Goal: Task Accomplishment & Management: Use online tool/utility

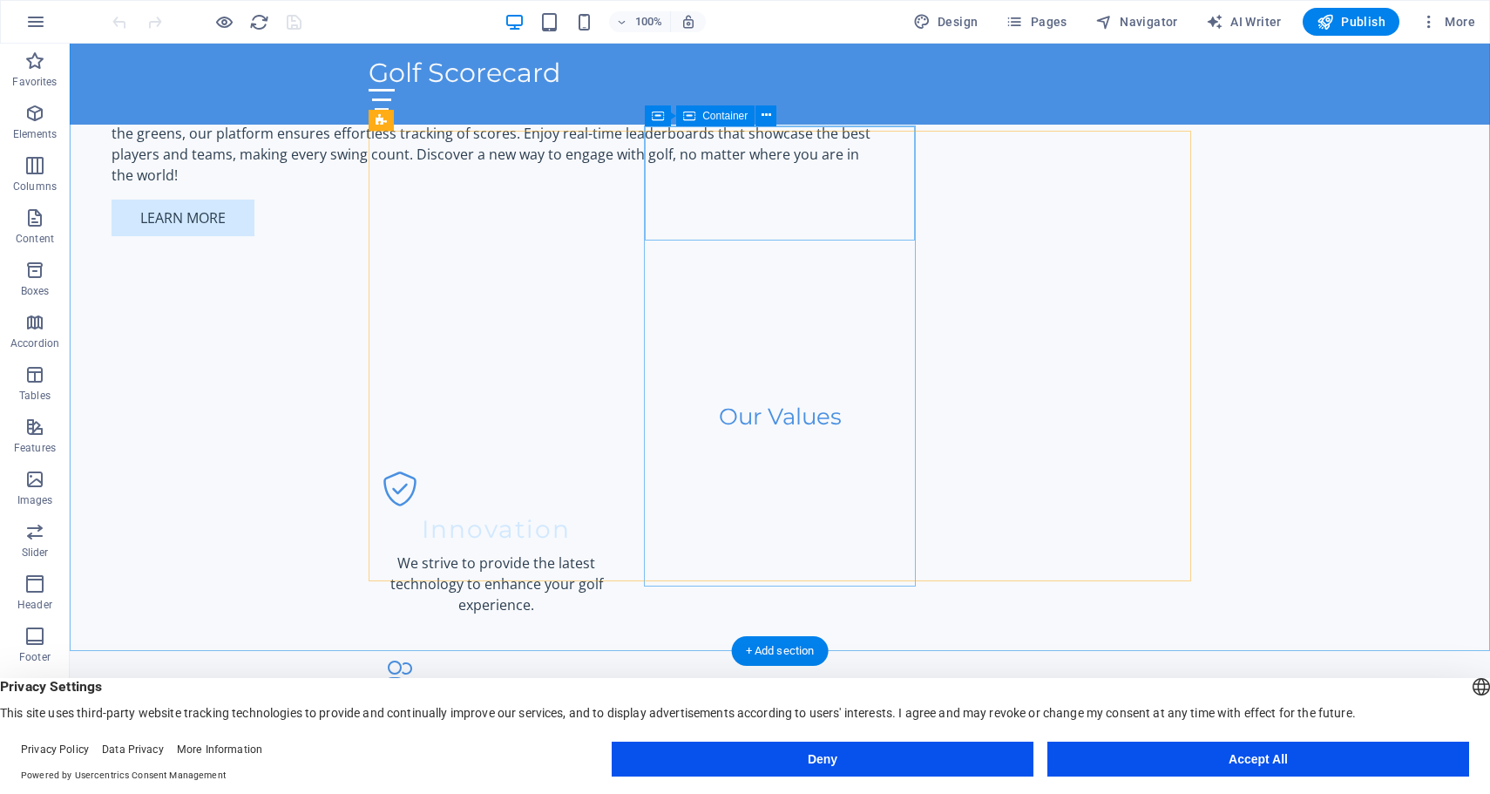
scroll to position [1632, 0]
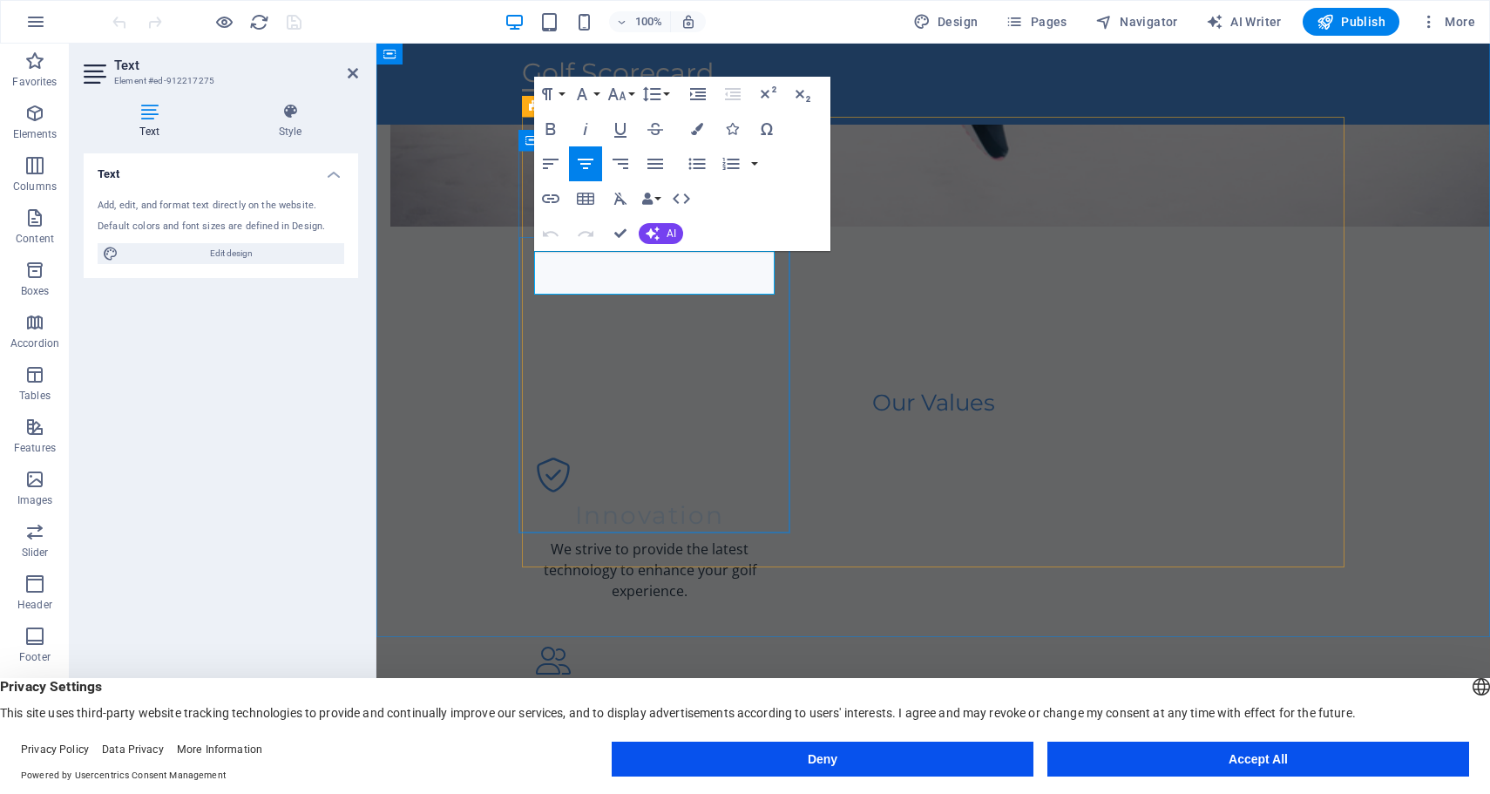
click at [908, 479] on div "Spacer" at bounding box center [876, 469] width 99 height 22
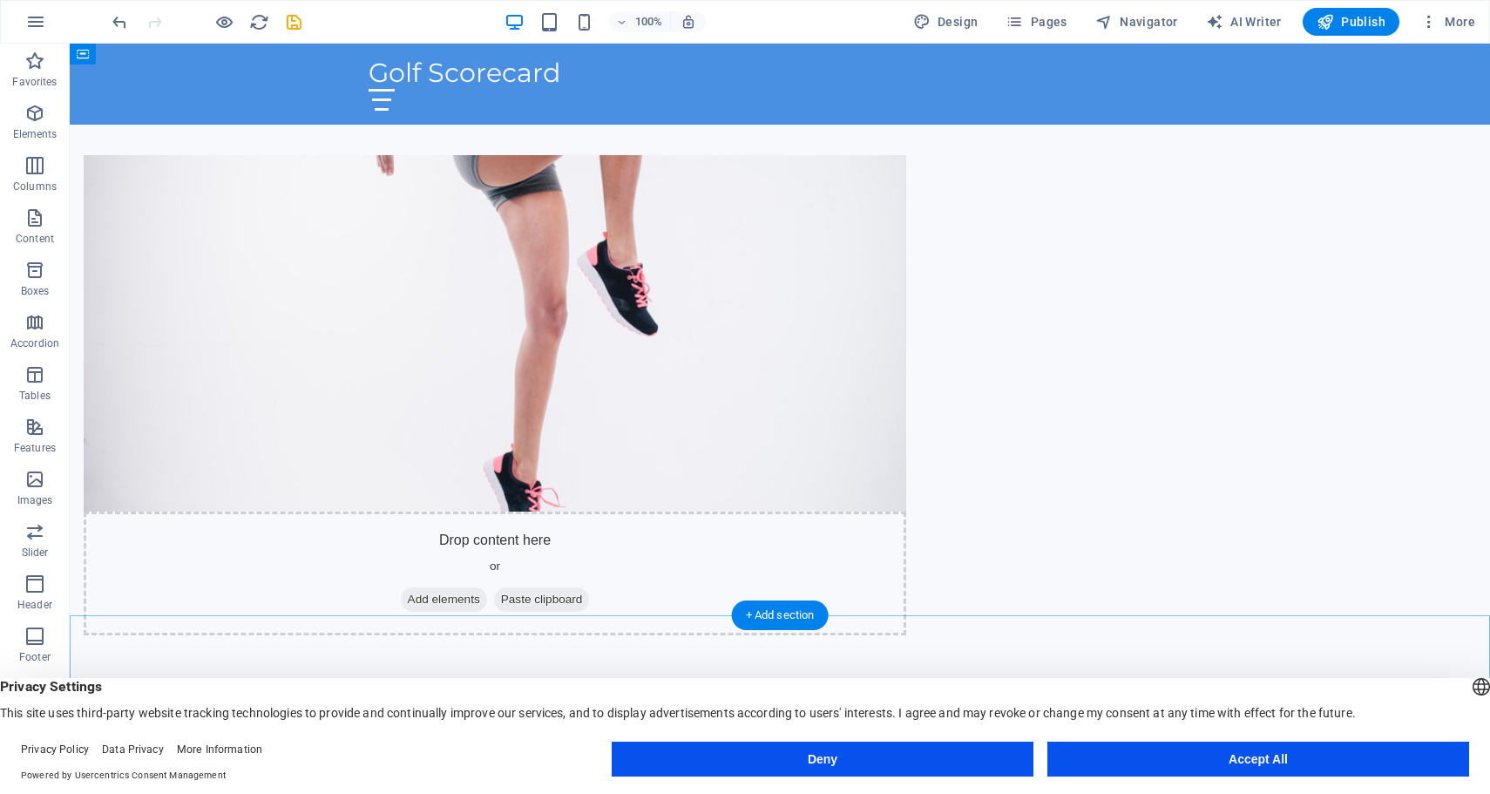
scroll to position [948, 0]
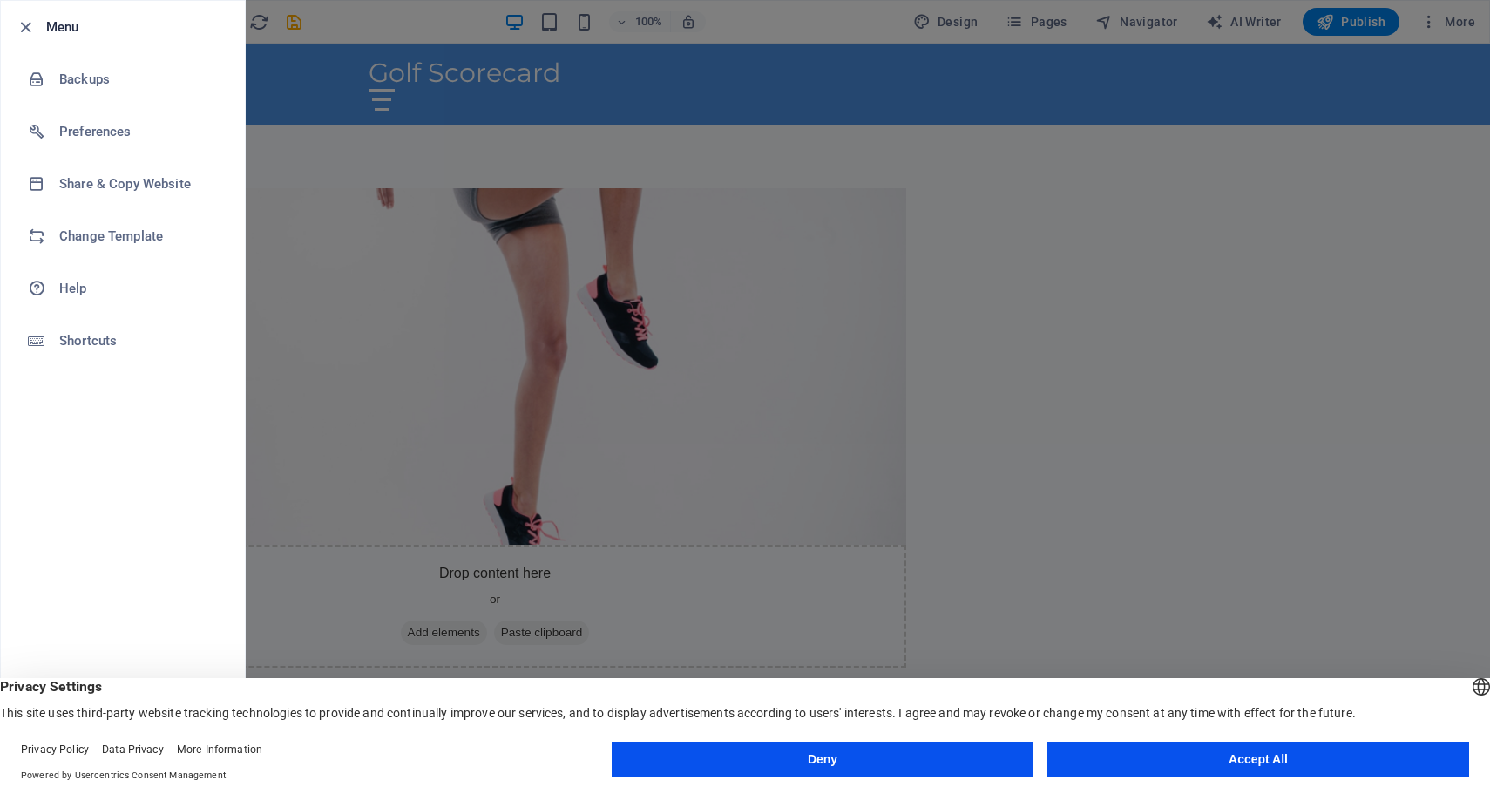
click at [0, 0] on button "Accept All" at bounding box center [0, 0] width 0 height 0
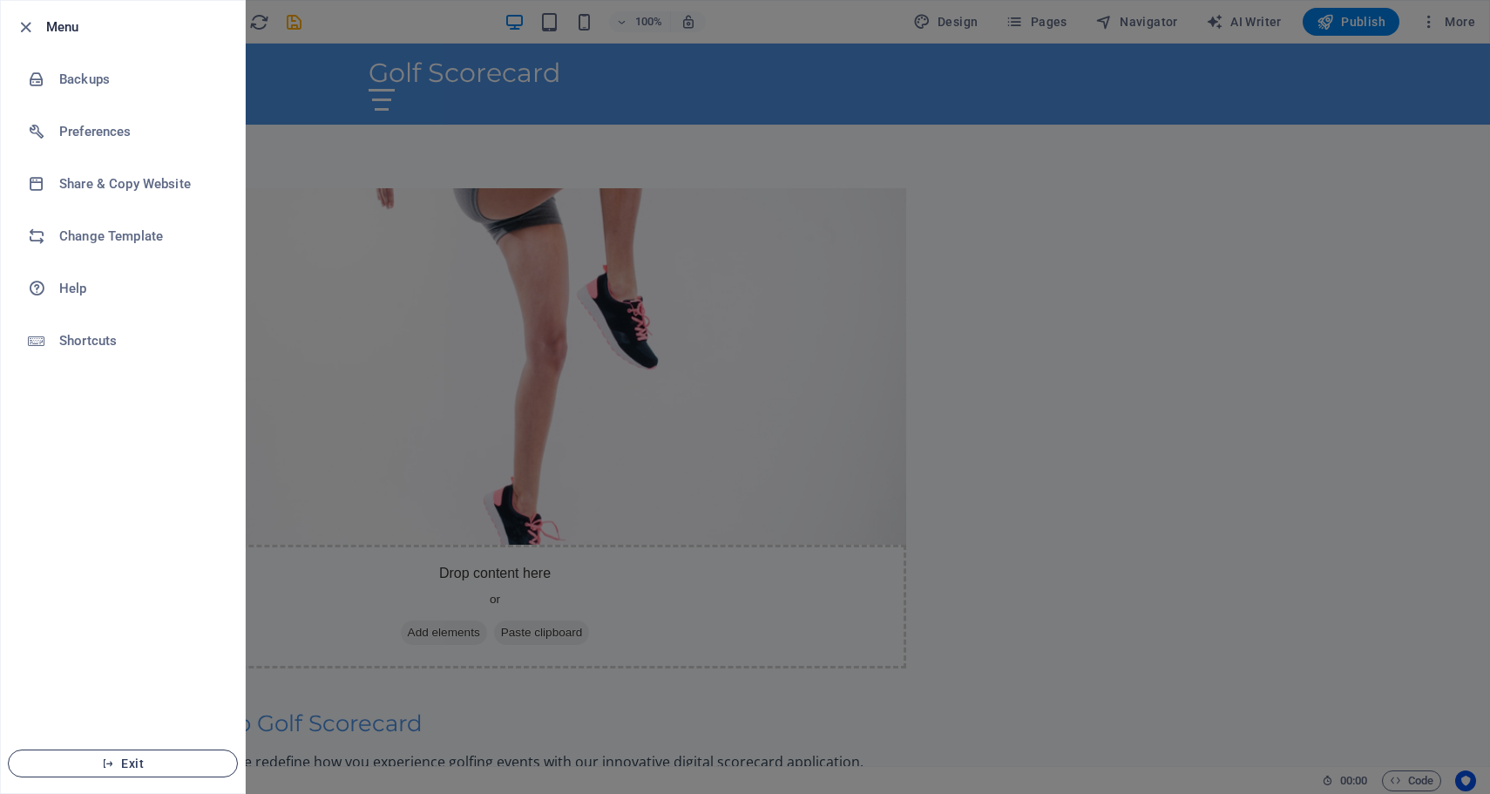
click at [118, 766] on span "Exit" at bounding box center [123, 763] width 200 height 14
